Goal: Find specific page/section: Find specific page/section

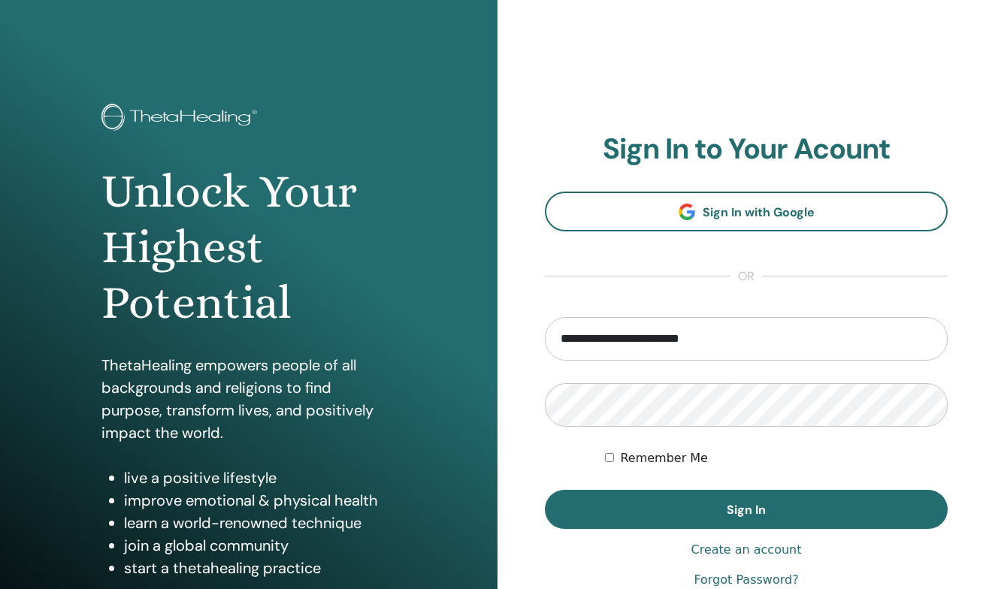
type input "**********"
click at [746, 509] on button "Sign In" at bounding box center [746, 509] width 403 height 39
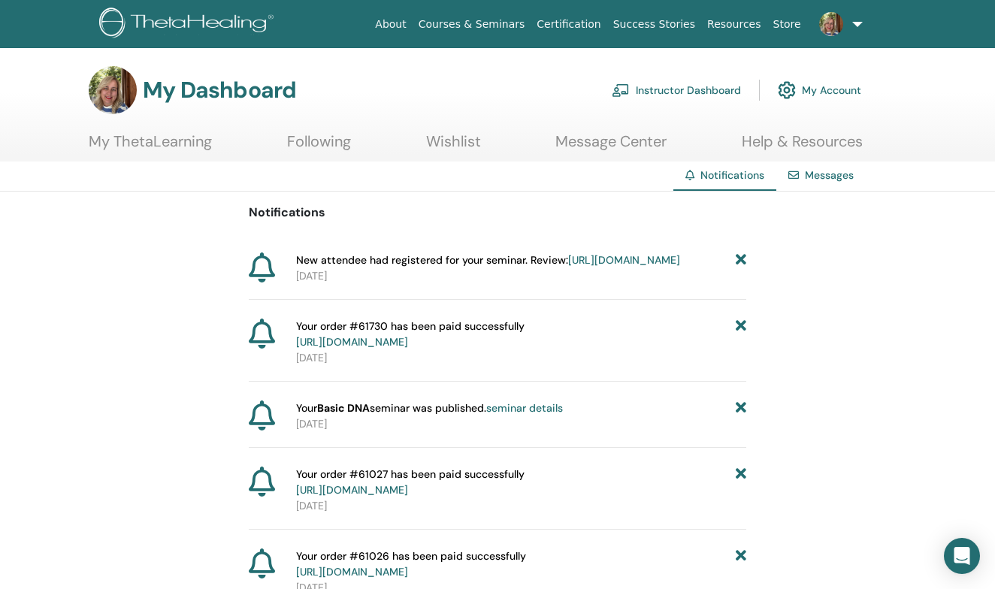
click at [700, 88] on link "Instructor Dashboard" at bounding box center [676, 90] width 129 height 33
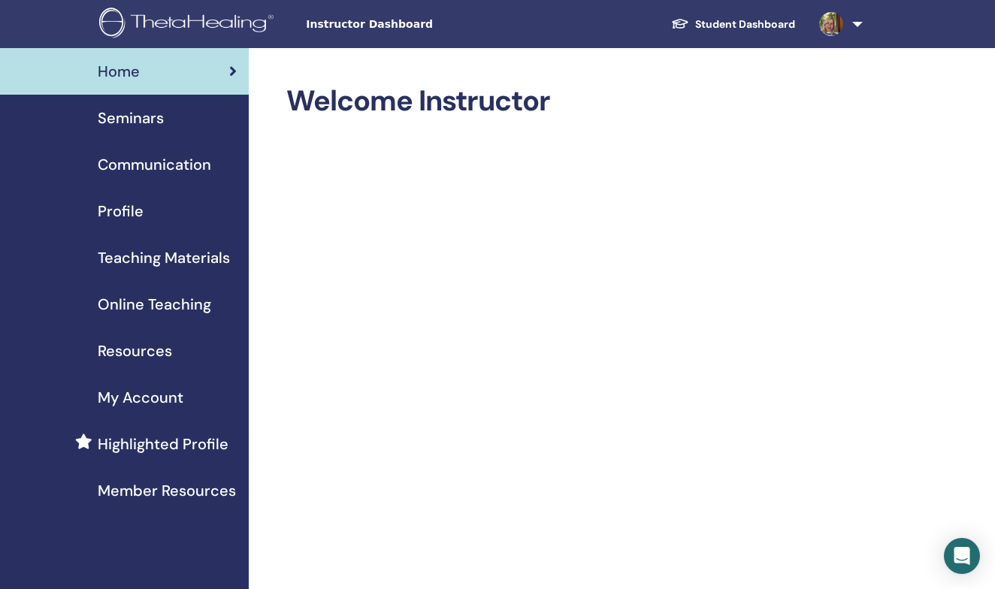
click at [125, 261] on span "Teaching Materials" at bounding box center [164, 257] width 132 height 23
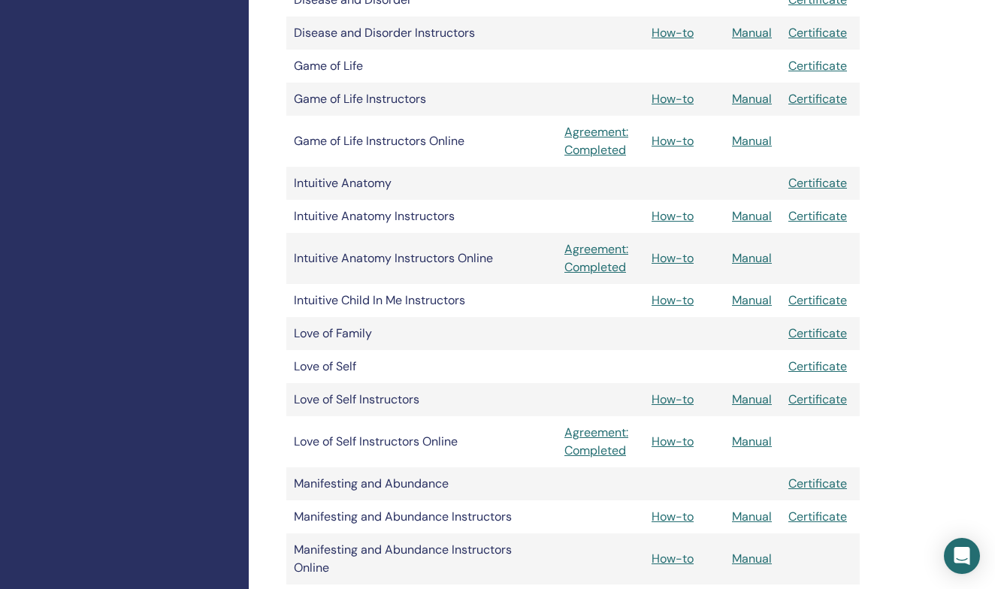
scroll to position [1048, 0]
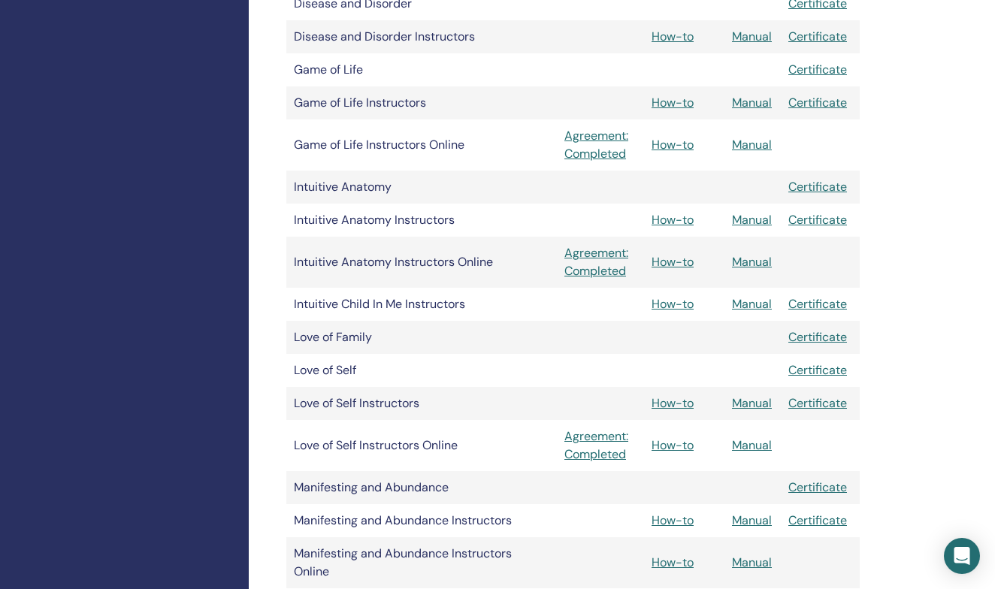
click at [751, 218] on link "Manual" at bounding box center [752, 220] width 40 height 16
